Goal: Information Seeking & Learning: Learn about a topic

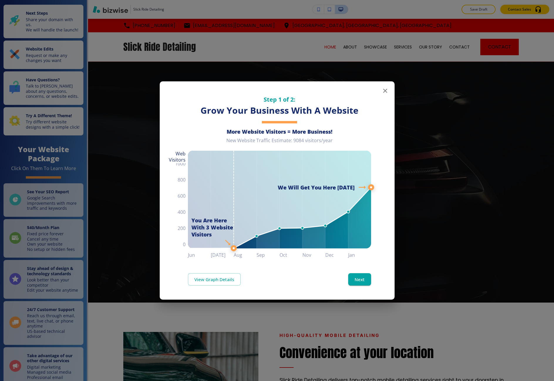
click at [405, 180] on div "Step 1 of 2: Grow Your Business With A Website More Website Visitors = More Bus…" at bounding box center [277, 190] width 554 height 381
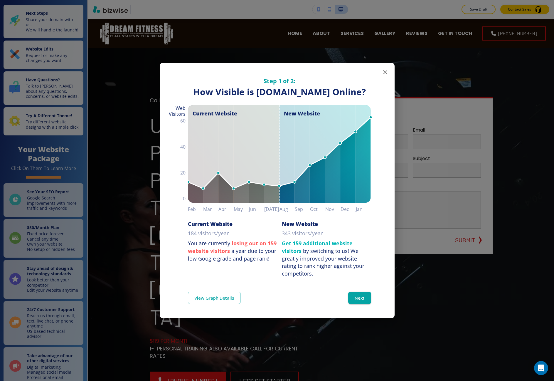
click at [519, 235] on div "Step 1 of 2: How Visible are You Online? How Visible is dreamfitnessnj.com Onli…" at bounding box center [277, 190] width 554 height 381
click at [506, 286] on div "Step 1 of 2: How Visible are You Online? How Visible is dreamfitnessnj.com Onli…" at bounding box center [278, 190] width 556 height 381
